Goal: Task Accomplishment & Management: Complete application form

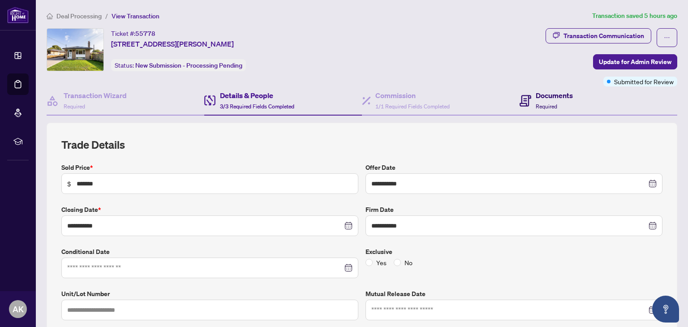
click at [548, 96] on h4 "Documents" at bounding box center [554, 95] width 37 height 11
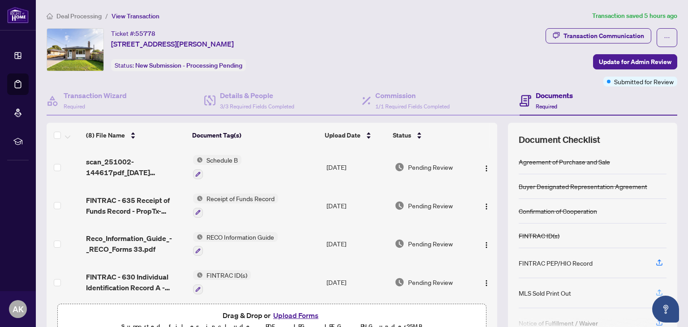
click at [659, 290] on icon "button" at bounding box center [659, 291] width 4 height 4
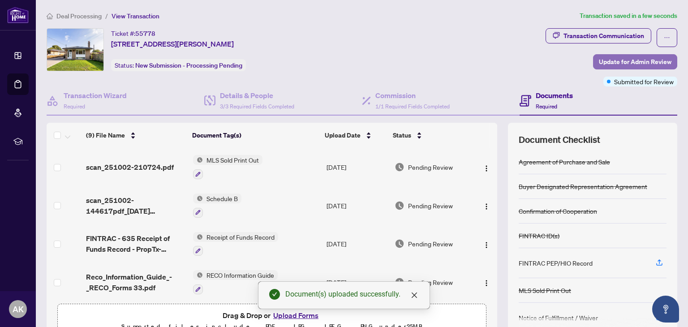
click at [617, 62] on span "Update for Admin Review" at bounding box center [635, 62] width 73 height 14
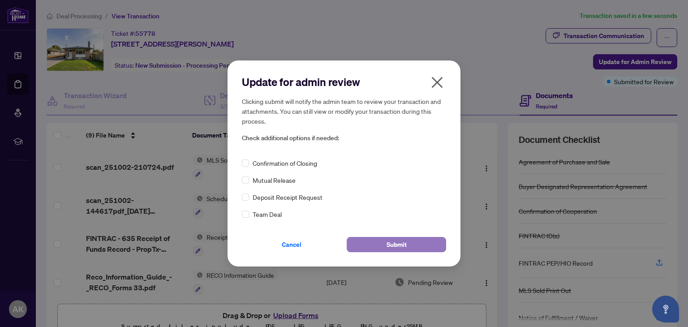
click at [394, 248] on span "Submit" at bounding box center [396, 244] width 20 height 14
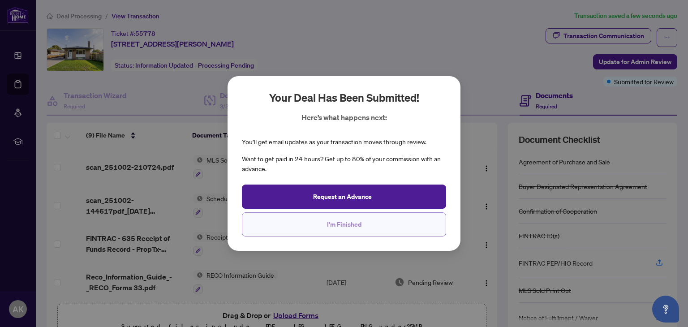
click at [349, 226] on span "I'm Finished" at bounding box center [344, 224] width 34 height 14
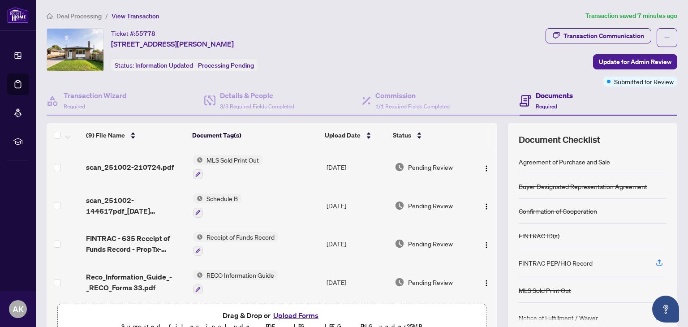
click at [349, 226] on td "[DATE]" at bounding box center [357, 244] width 68 height 39
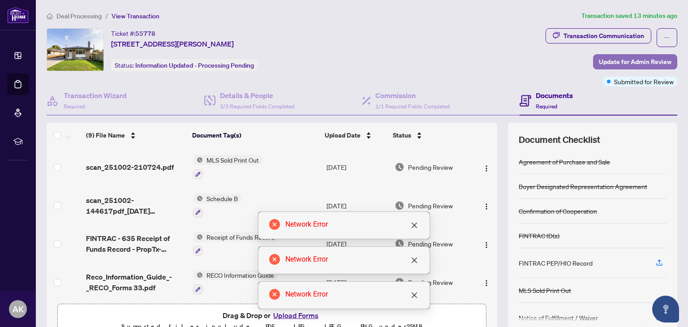
click at [626, 62] on span "Update for Admin Review" at bounding box center [635, 62] width 73 height 14
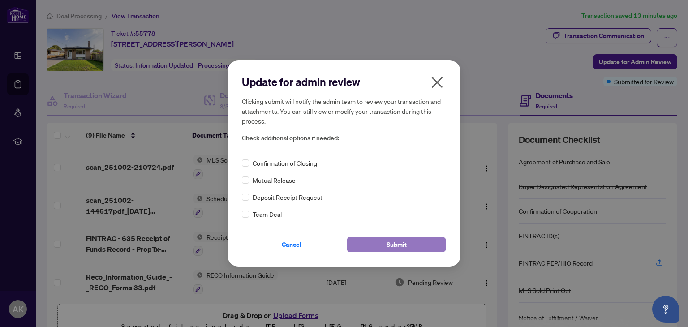
click at [399, 245] on span "Submit" at bounding box center [396, 244] width 20 height 14
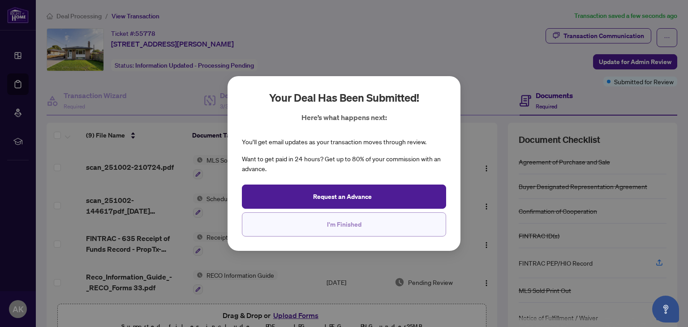
click at [359, 224] on span "I'm Finished" at bounding box center [344, 224] width 34 height 14
